Goal: Information Seeking & Learning: Check status

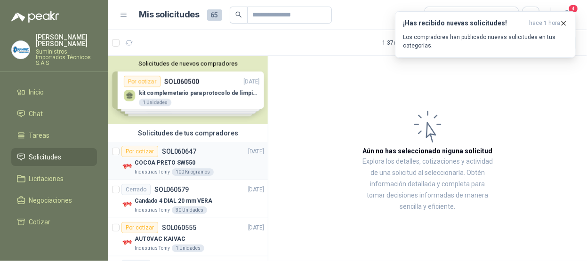
click at [213, 159] on div "COCOA PRETO SW550" at bounding box center [199, 162] width 129 height 11
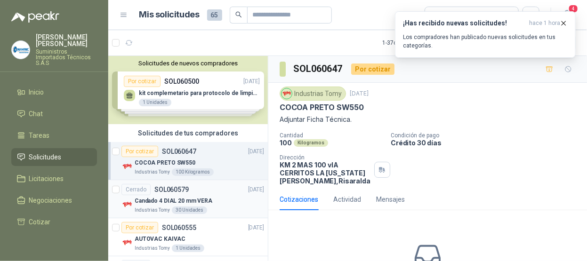
click at [212, 193] on div "Cerrado SOL060579 [DATE]" at bounding box center [192, 189] width 143 height 11
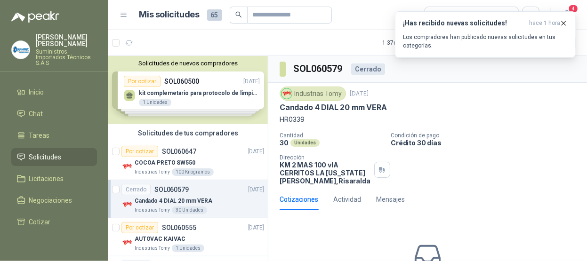
scroll to position [47, 0]
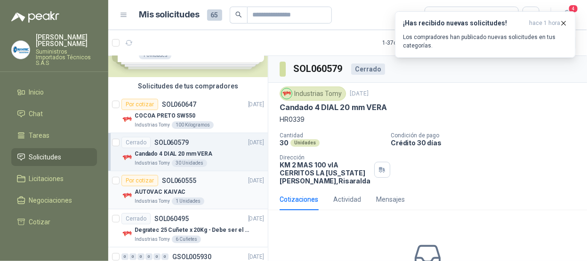
click at [236, 193] on div "AUTOVAC KAIVAC" at bounding box center [199, 191] width 129 height 11
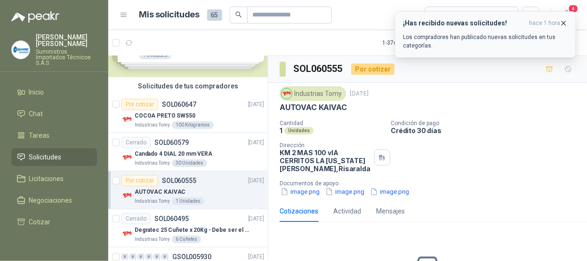
click at [566, 24] on icon "button" at bounding box center [563, 23] width 8 height 8
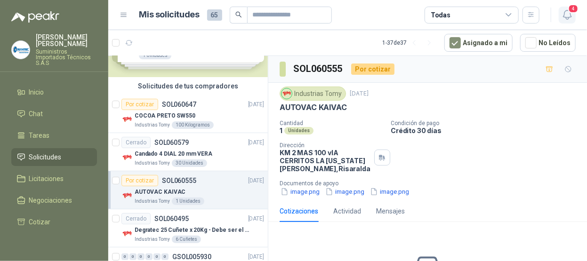
click at [570, 14] on icon "button" at bounding box center [567, 14] width 8 height 9
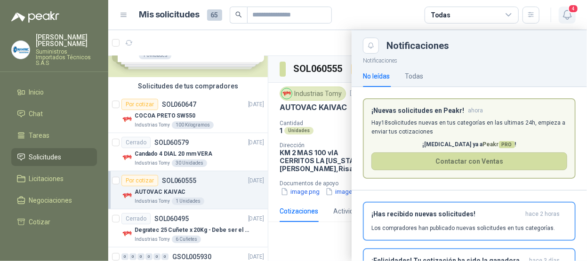
click at [567, 13] on icon "button" at bounding box center [567, 15] width 12 height 12
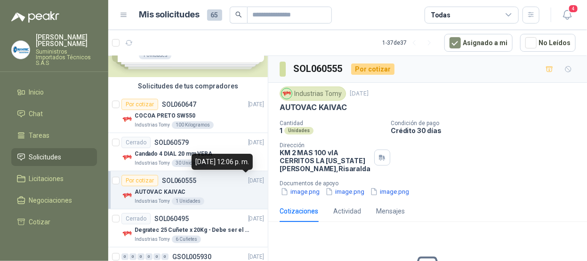
scroll to position [94, 0]
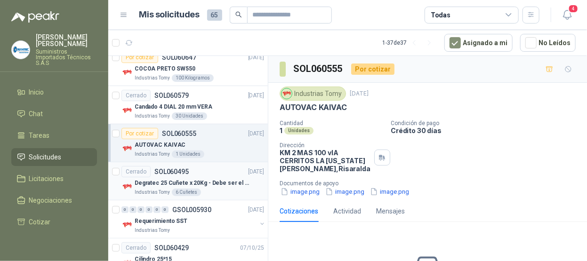
click at [221, 171] on div "Cerrado SOL060495 [DATE]" at bounding box center [192, 171] width 143 height 11
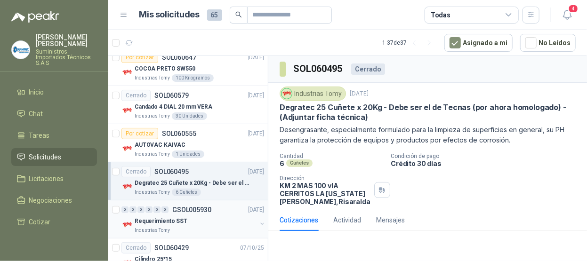
click at [222, 215] on div "Requerimiento SST" at bounding box center [196, 220] width 122 height 11
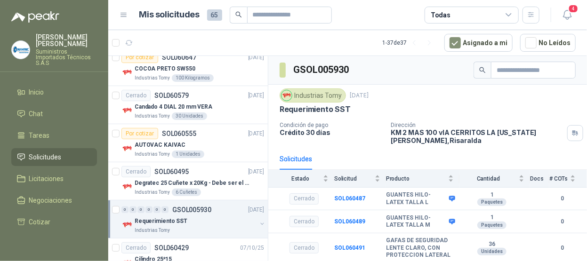
scroll to position [235, 0]
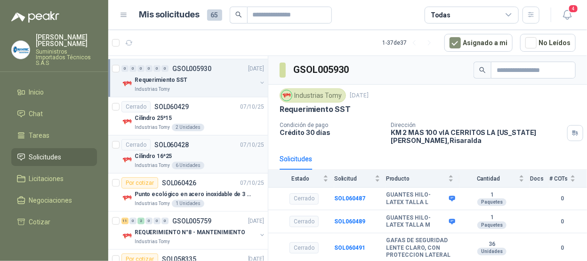
click at [220, 143] on div "Cerrado SOL060428 [DATE]" at bounding box center [192, 144] width 143 height 11
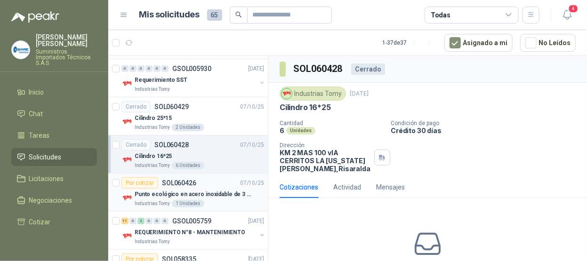
click at [215, 178] on div "Por cotizar SOL060426 [DATE]" at bounding box center [192, 182] width 143 height 11
